Goal: Navigation & Orientation: Go to known website

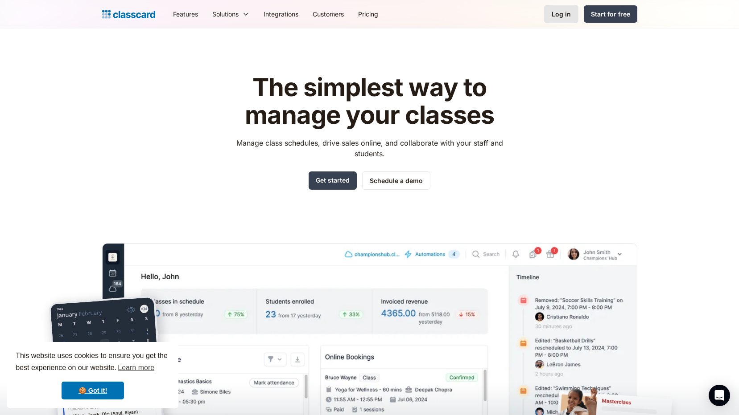
click at [568, 19] on link "Log in" at bounding box center [561, 14] width 34 height 18
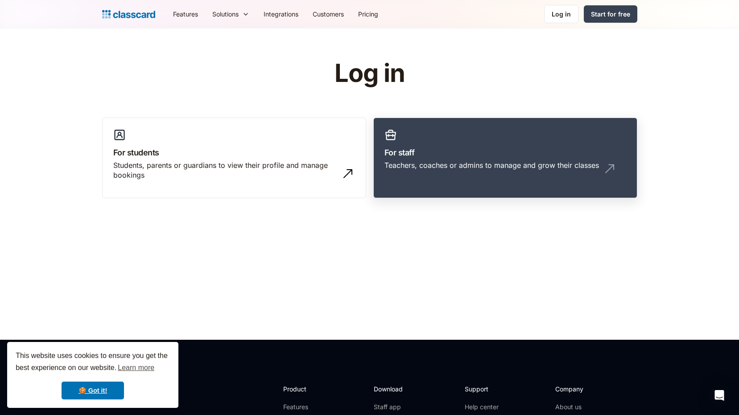
click at [518, 151] on h3 "For staff" at bounding box center [505, 153] width 242 height 12
